Goal: Task Accomplishment & Management: Manage account settings

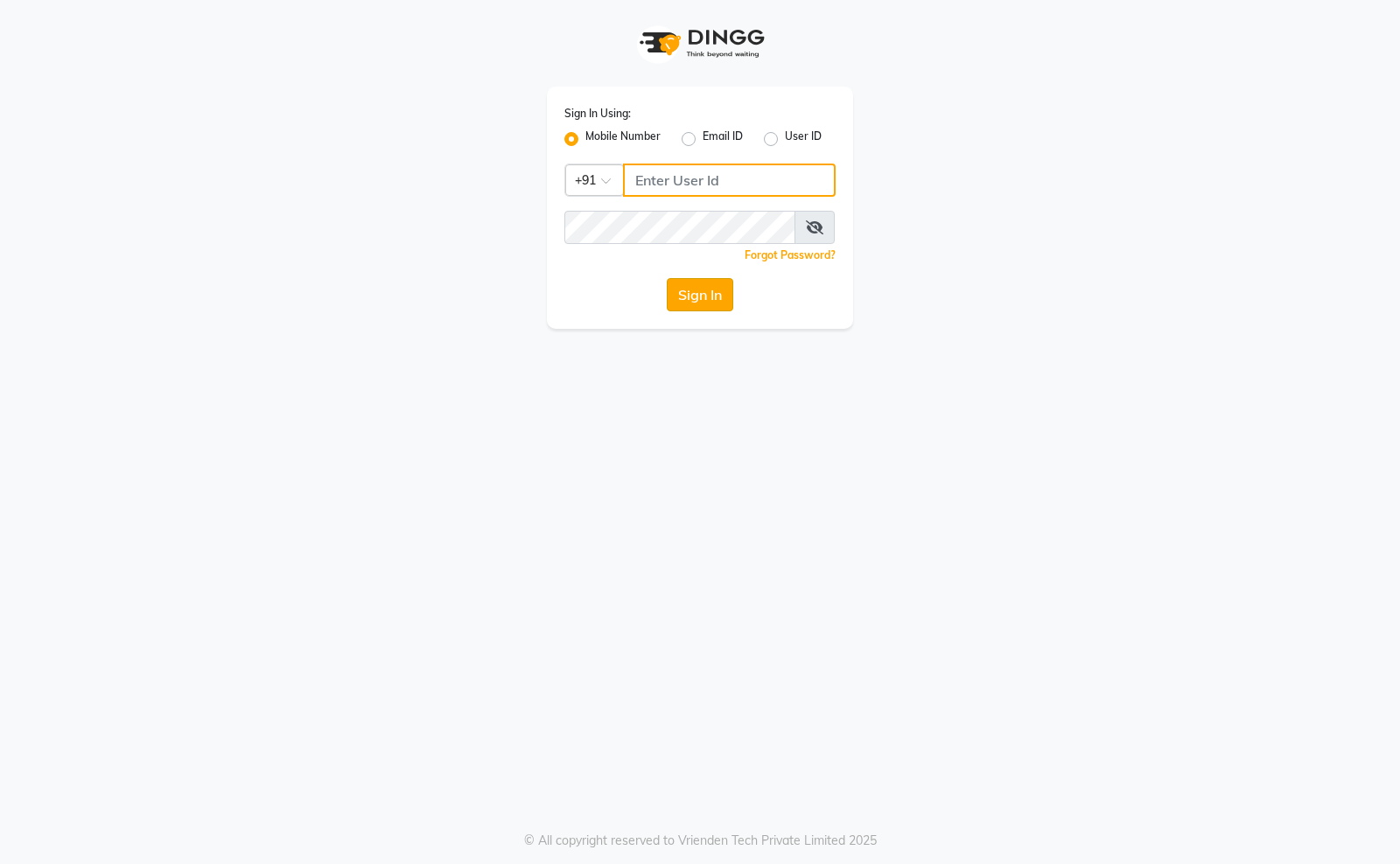
type input "8090146336"
click at [697, 289] on button "Sign In" at bounding box center [700, 295] width 66 height 34
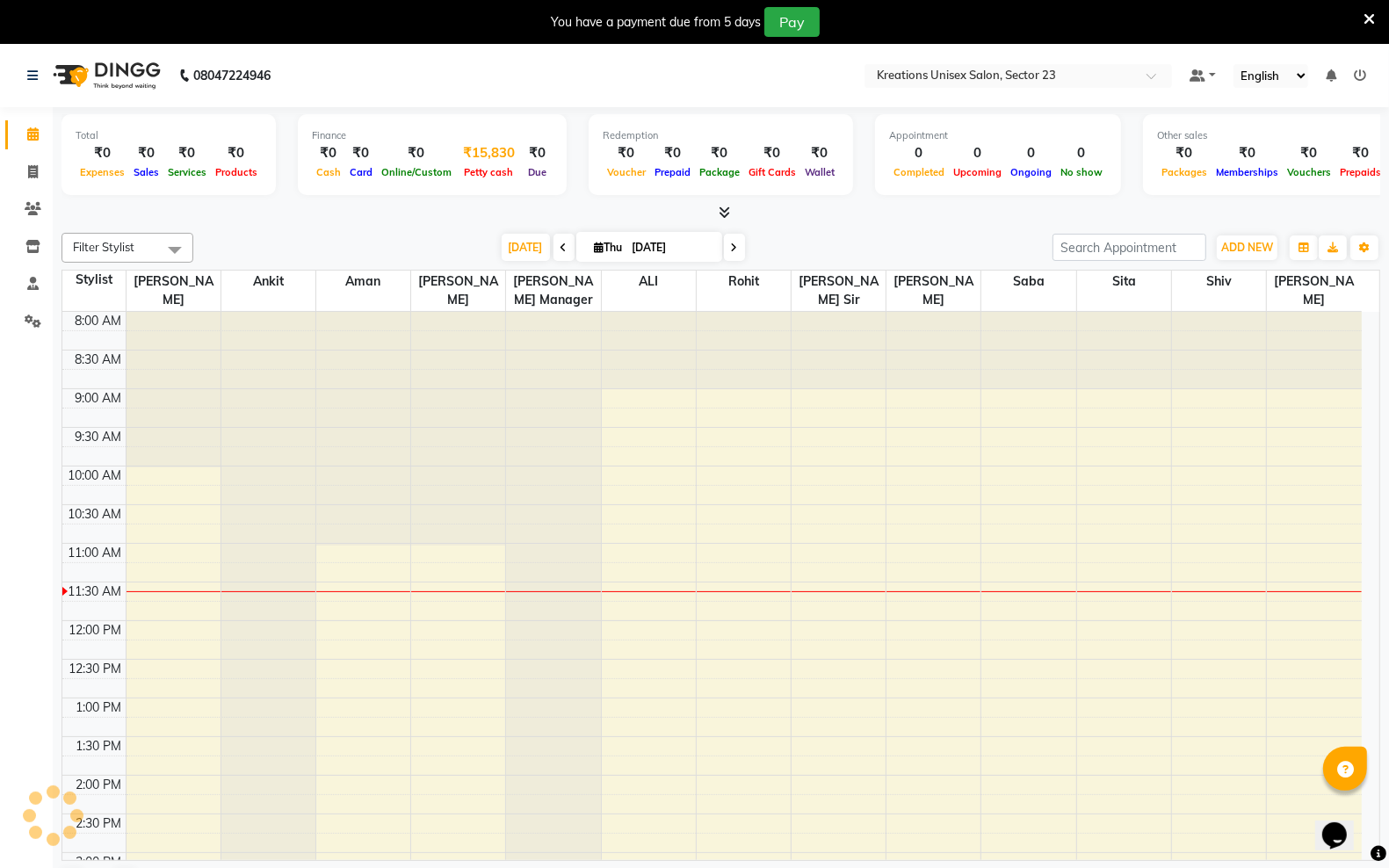
click at [472, 150] on div "₹15,830" at bounding box center [489, 153] width 66 height 20
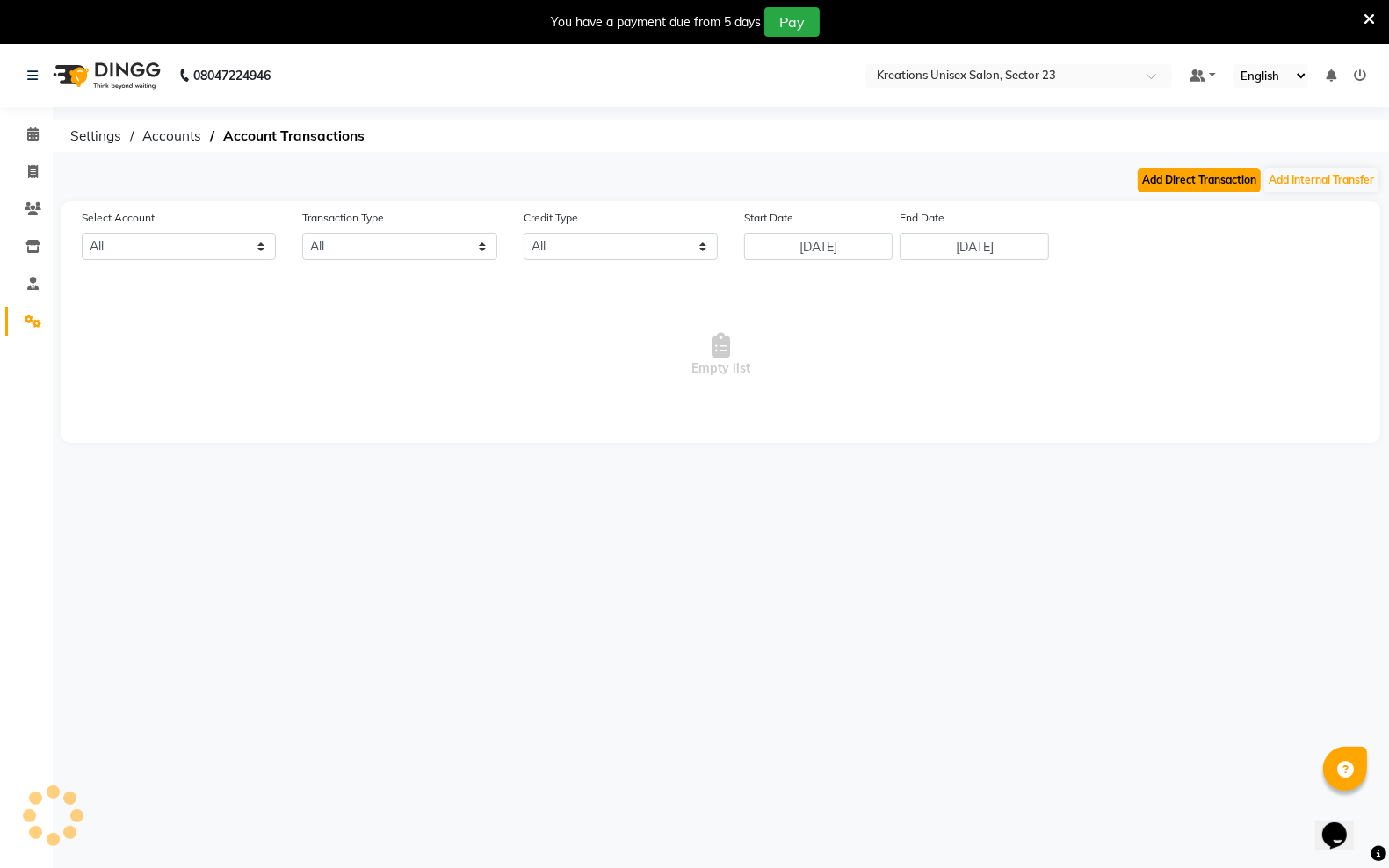
click at [1222, 178] on button "Add Direct Transaction" at bounding box center [1199, 179] width 123 height 25
select select "direct"
select select
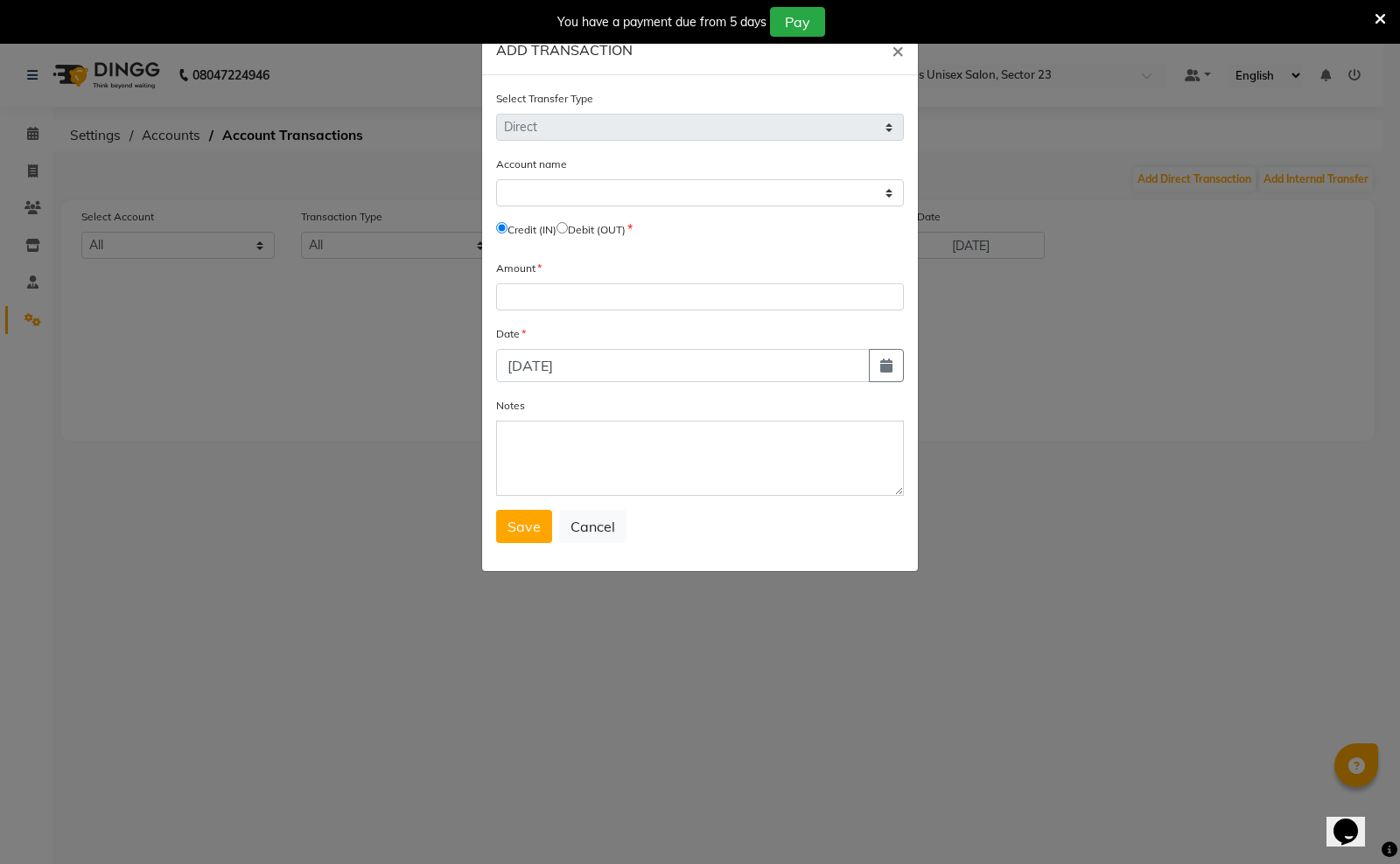
click at [568, 225] on input "radio" at bounding box center [562, 227] width 11 height 11
radio input "true"
click at [599, 305] on input "number" at bounding box center [700, 297] width 408 height 27
type input "1"
click at [1370, 14] on div "You have a payment due from 5 days Pay" at bounding box center [691, 22] width 1367 height 30
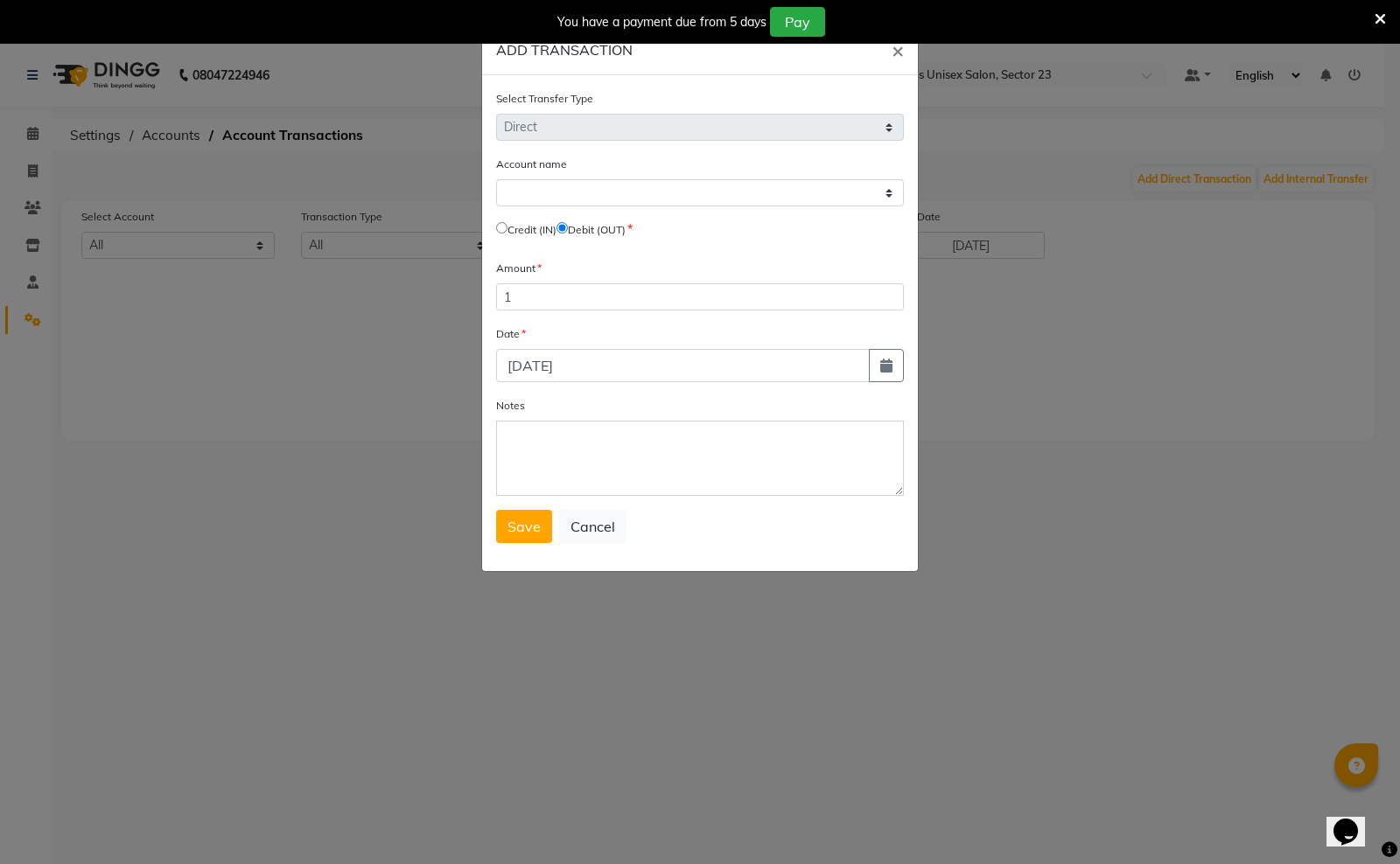
click at [1374, 14] on icon at bounding box center [1379, 19] width 11 height 16
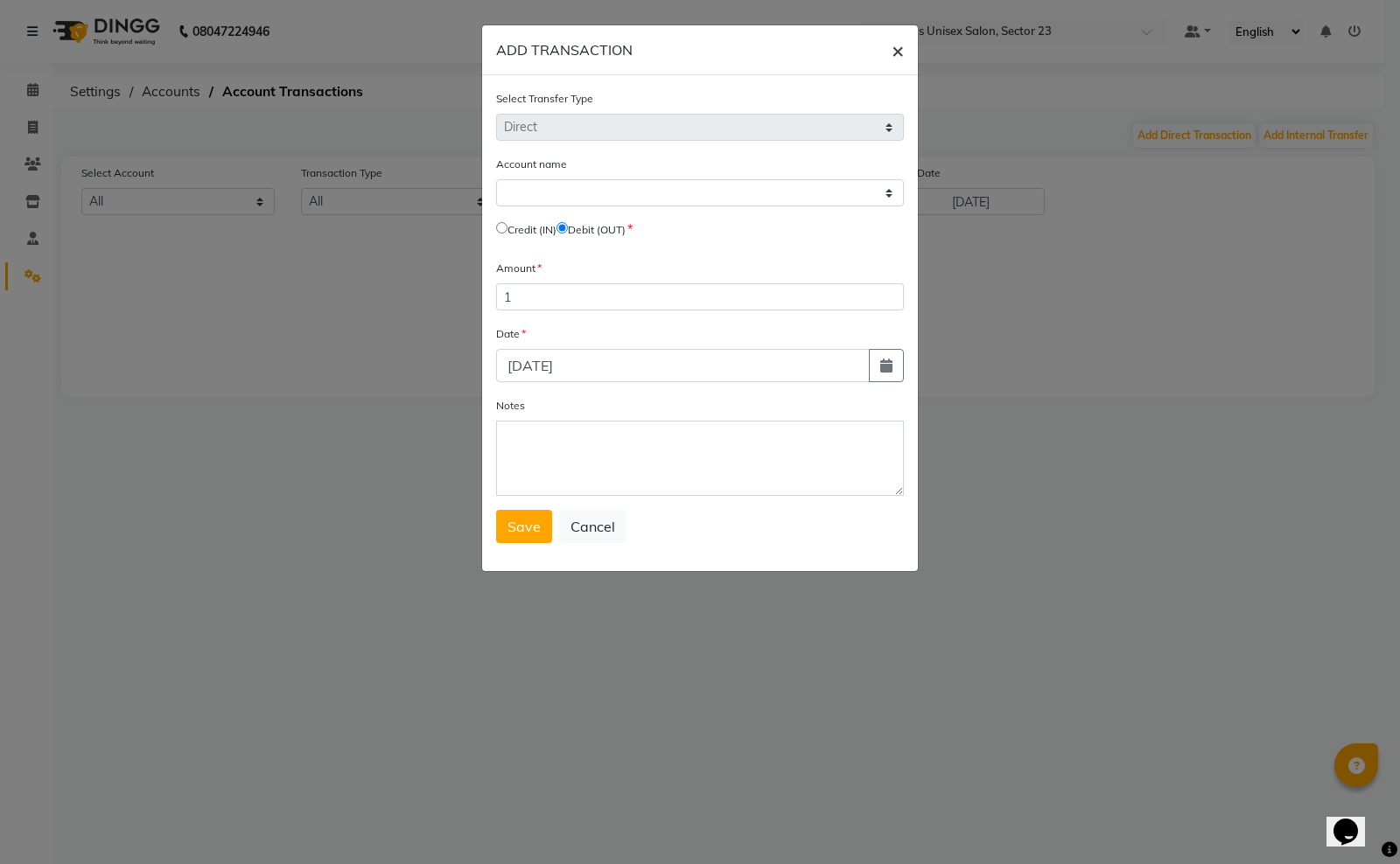
click at [897, 54] on span "×" at bounding box center [897, 50] width 12 height 26
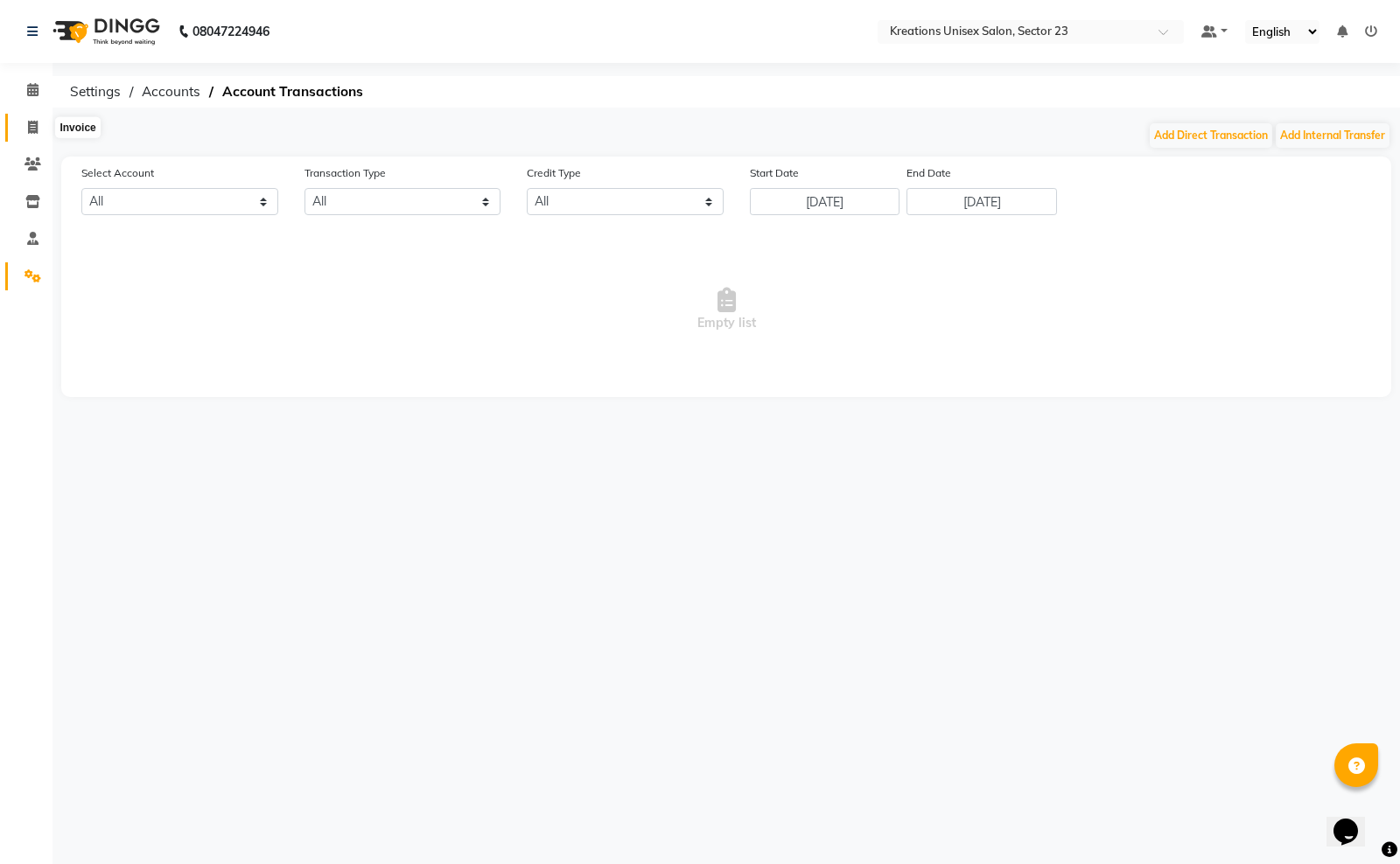
drag, startPoint x: 29, startPoint y: 127, endPoint x: 38, endPoint y: 132, distance: 10.3
click at [29, 127] on icon at bounding box center [33, 127] width 10 height 13
select select "service"
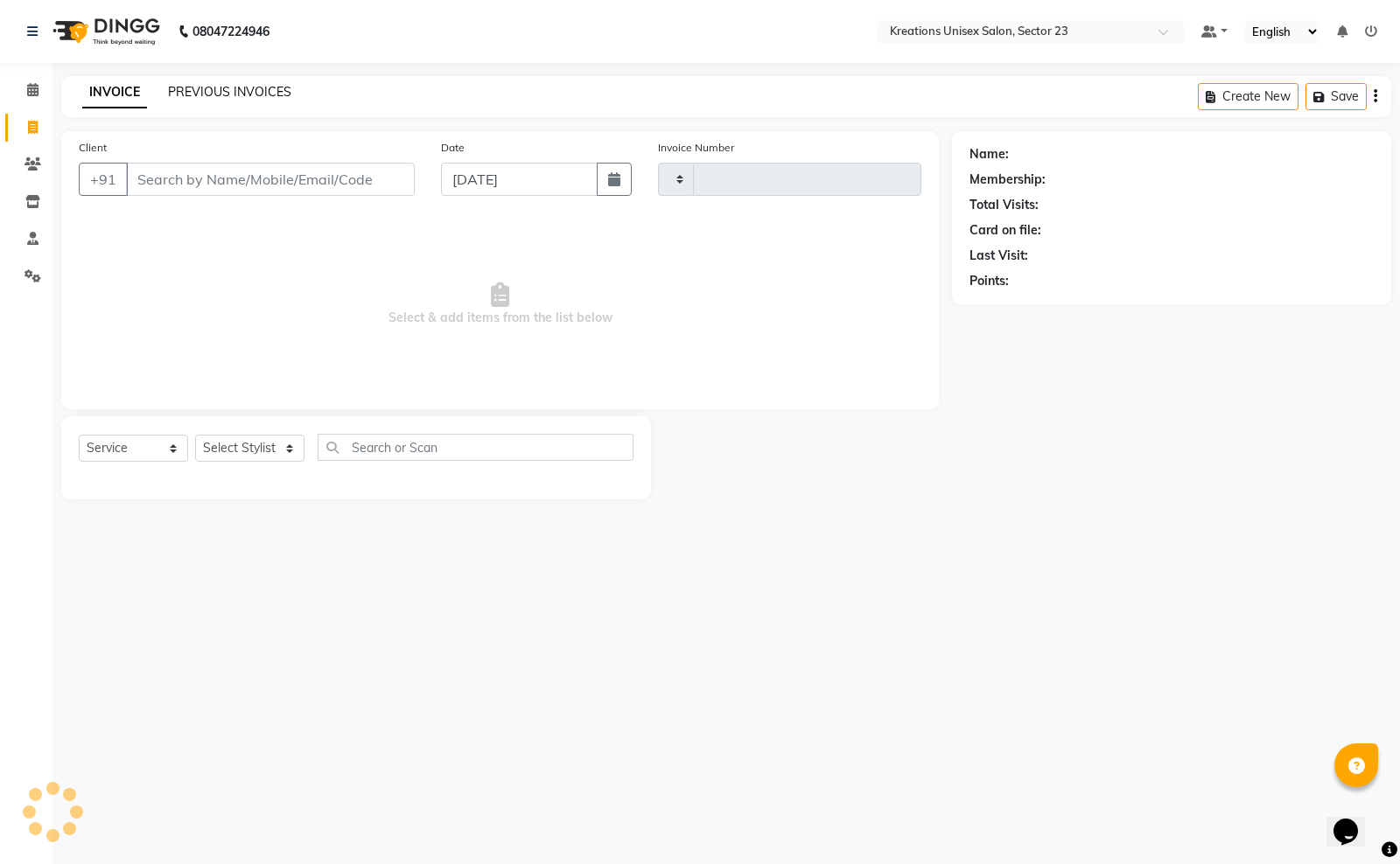
click at [263, 93] on link "PREVIOUS INVOICES" at bounding box center [229, 92] width 123 height 16
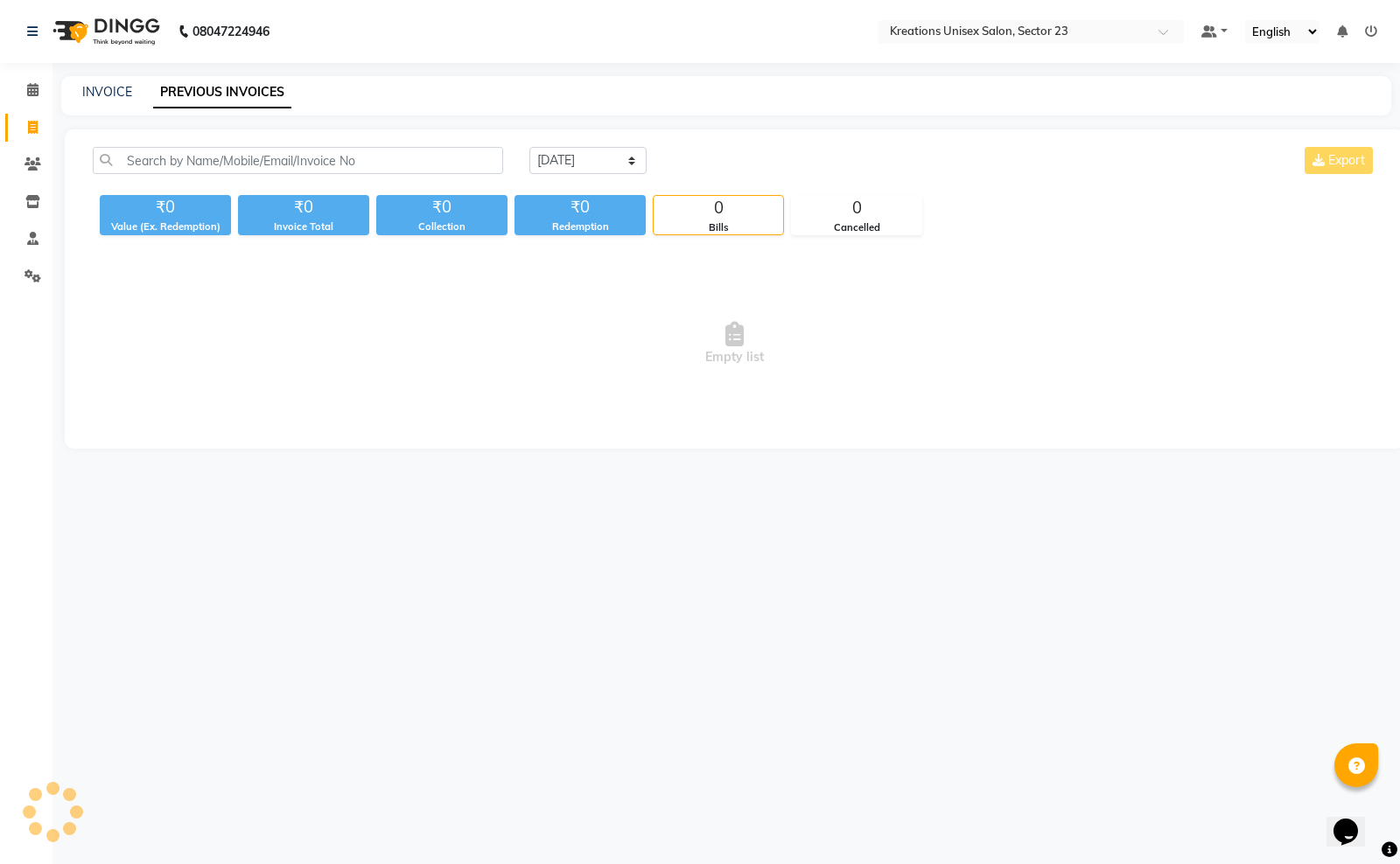
click at [263, 88] on link "PREVIOUS INVOICES" at bounding box center [221, 93] width 138 height 32
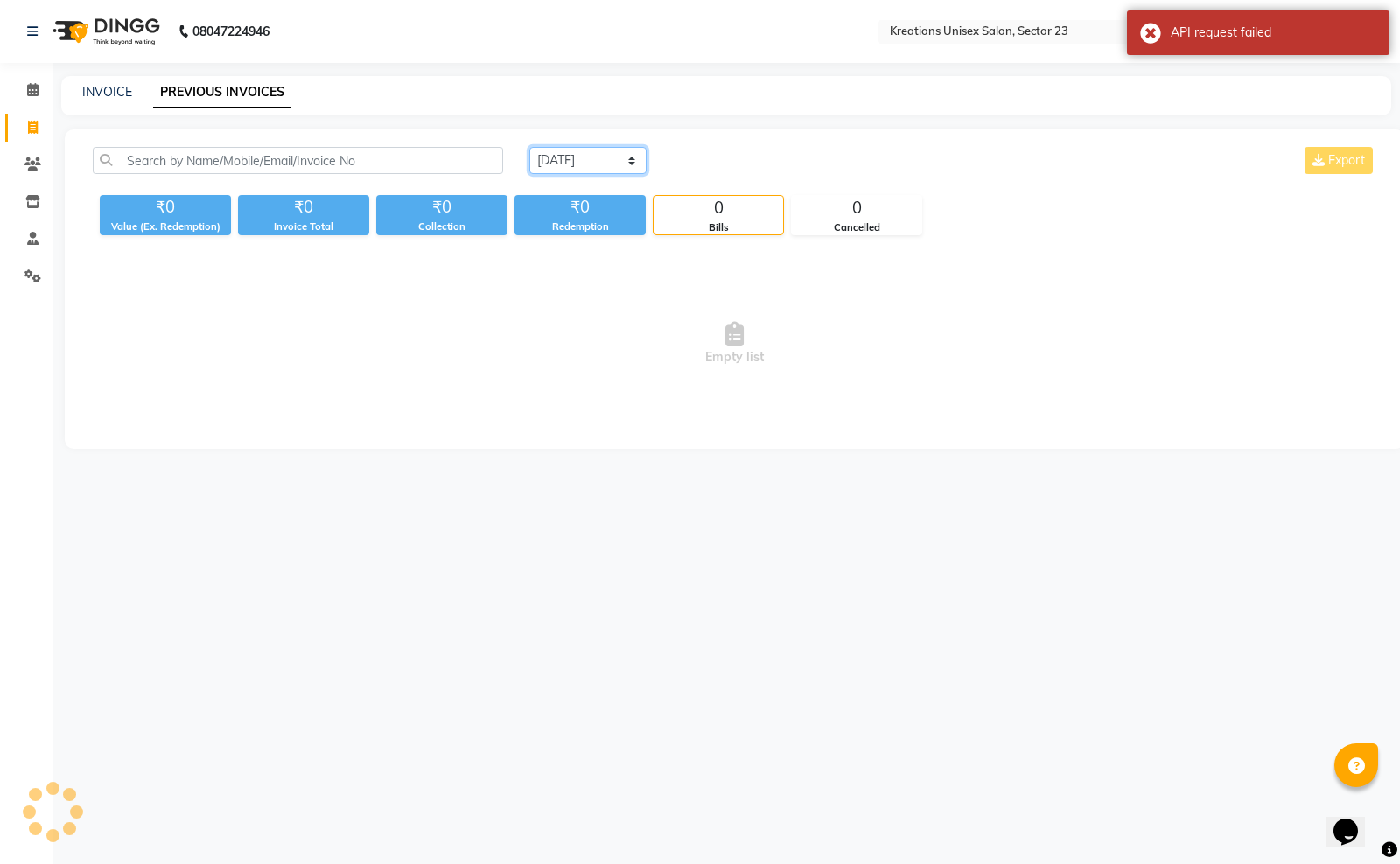
click at [596, 159] on select "[DATE] [DATE] Custom Range" at bounding box center [587, 160] width 117 height 27
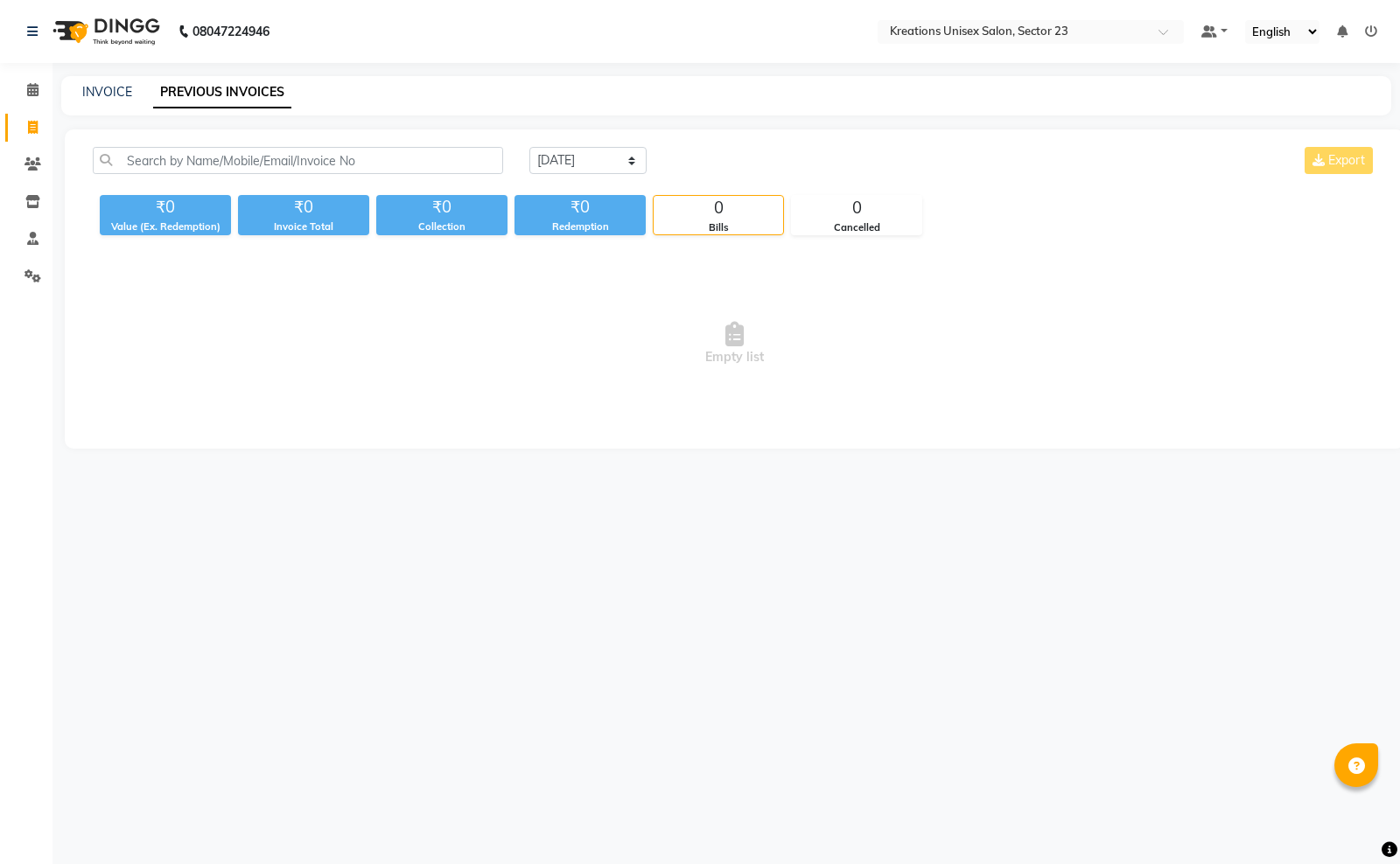
click at [862, 631] on div "08047224946 Select Location × Kreations Unisex Salon, Sector 23 Default Panel M…" at bounding box center [700, 432] width 1400 height 864
click at [845, 640] on div "08047224946 Select Location × Kreations Unisex Salon, Sector 23 Default Panel M…" at bounding box center [700, 432] width 1400 height 864
drag, startPoint x: 781, startPoint y: 650, endPoint x: 97, endPoint y: 92, distance: 882.7
click at [97, 92] on link "INVOICE" at bounding box center [107, 92] width 50 height 16
select select "service"
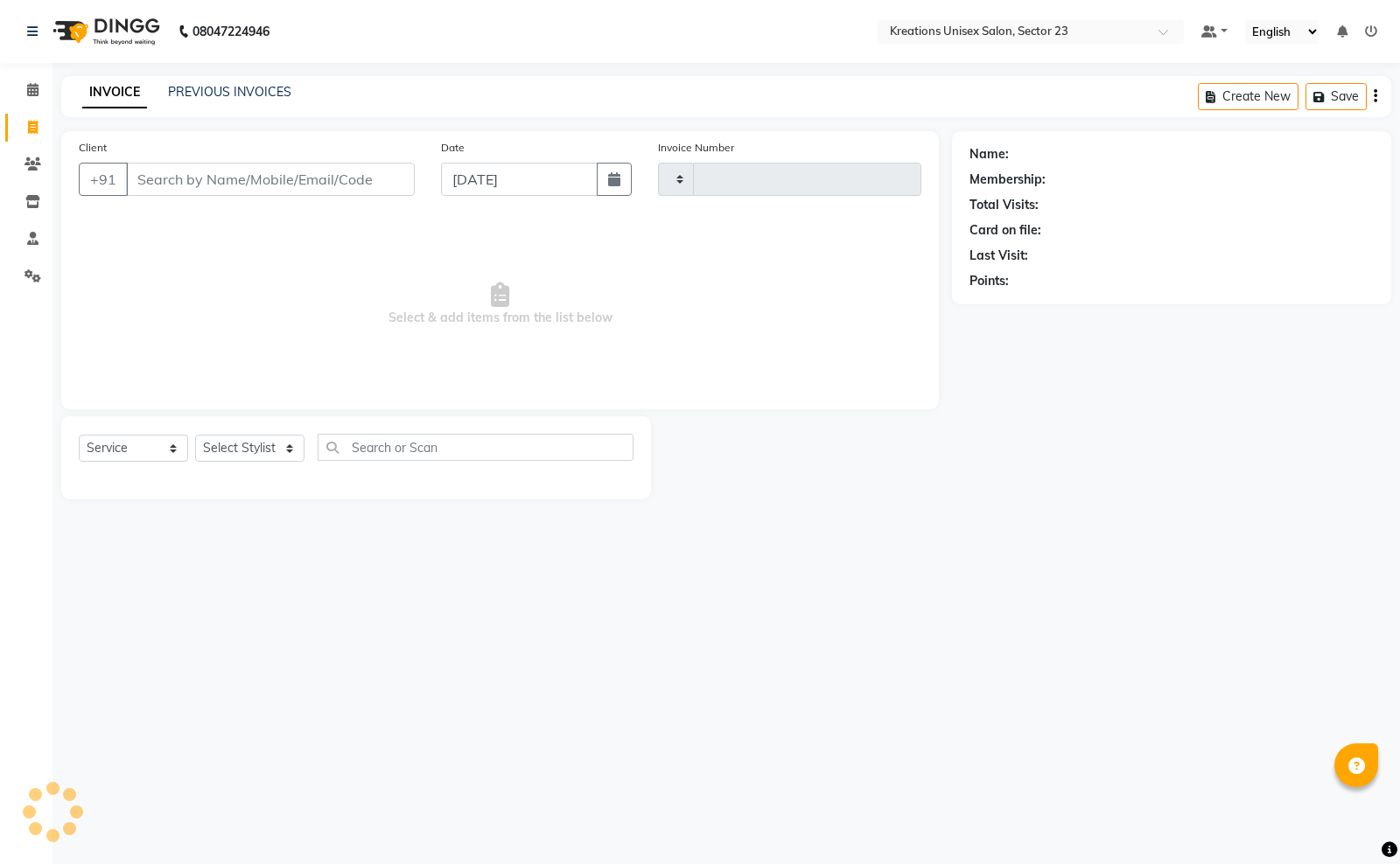
type input "3727"
select select "6161"
click at [273, 65] on div "08047224946 Select Location × Kreations Unisex Salon, [GEOGRAPHIC_DATA] 23 Defa…" at bounding box center [700, 432] width 1400 height 864
click at [271, 92] on link "PREVIOUS INVOICES" at bounding box center [229, 92] width 123 height 16
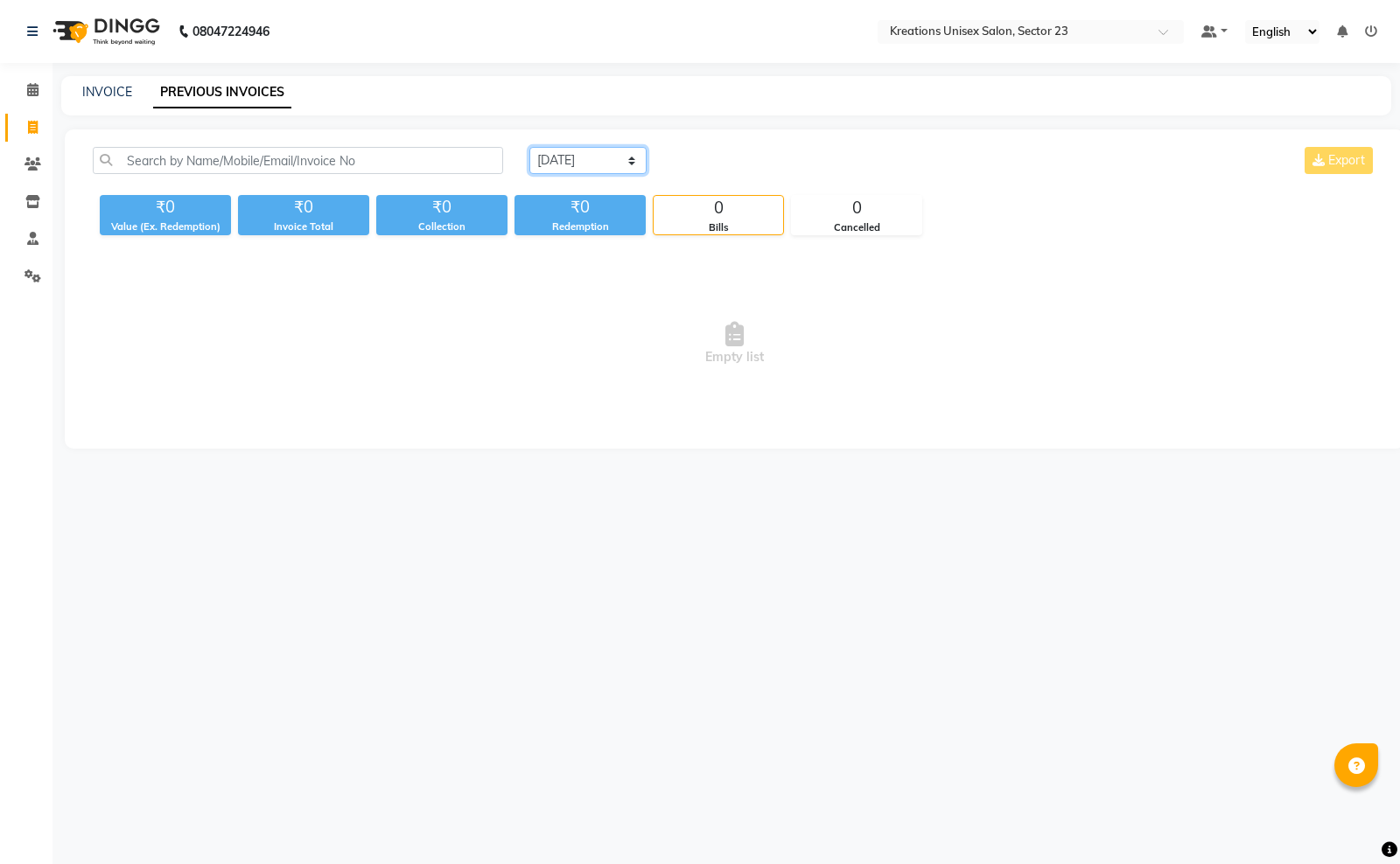
click at [644, 159] on select "[DATE] [DATE] Custom Range" at bounding box center [587, 160] width 117 height 27
select select "[DATE]"
click at [529, 147] on select "[DATE] [DATE] Custom Range" at bounding box center [587, 160] width 117 height 27
